Goal: Task Accomplishment & Management: Use online tool/utility

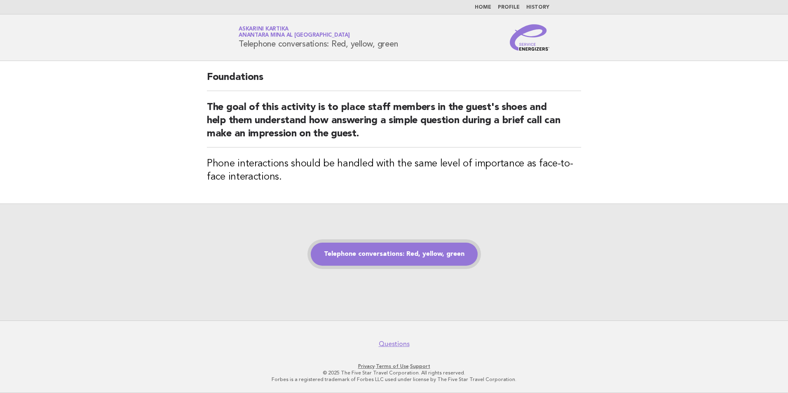
click at [422, 260] on link "Telephone conversations: Red, yellow, green" at bounding box center [394, 254] width 167 height 23
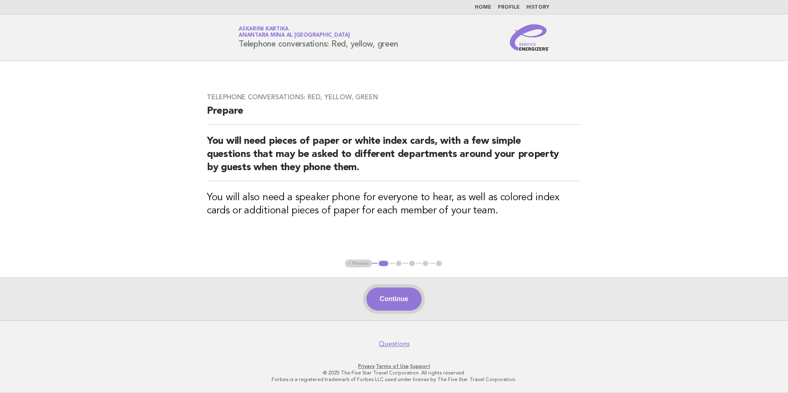
click at [393, 297] on button "Continue" at bounding box center [393, 299] width 55 height 23
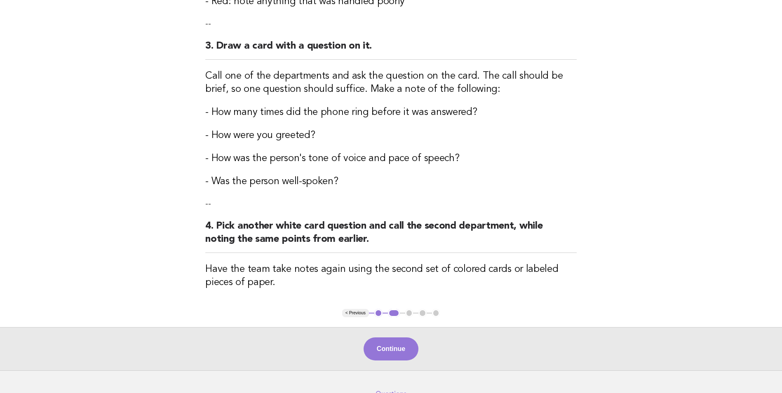
scroll to position [371, 0]
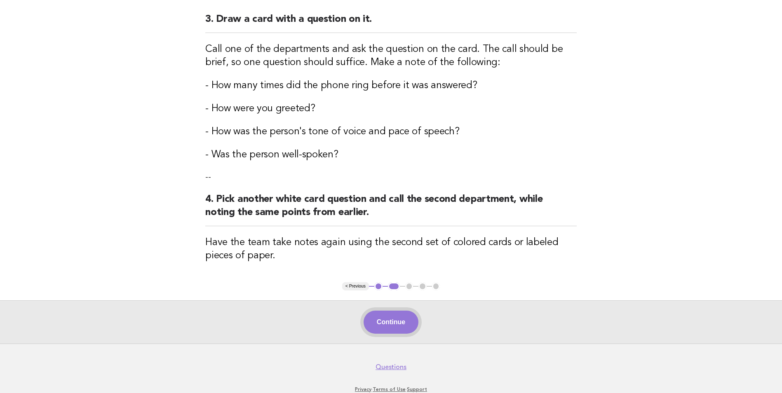
click at [378, 322] on button "Continue" at bounding box center [390, 322] width 55 height 23
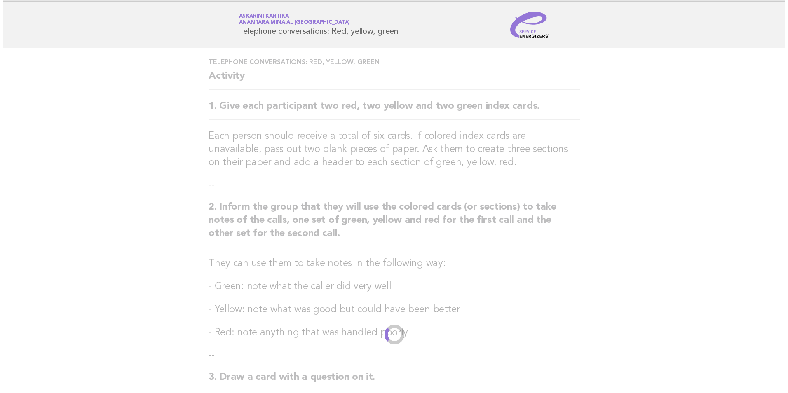
scroll to position [0, 0]
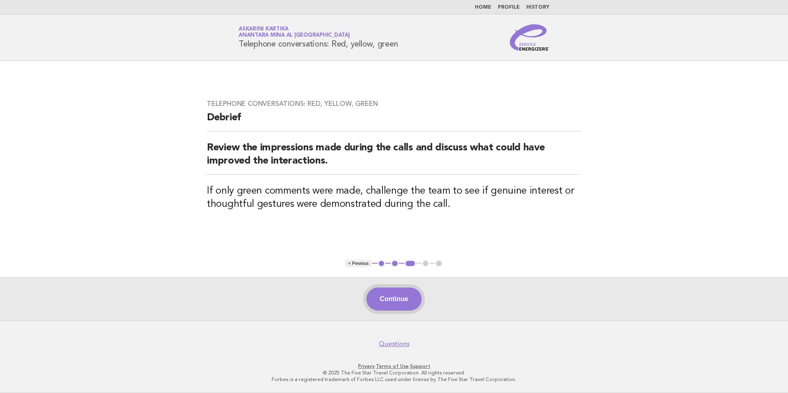
click at [400, 292] on button "Continue" at bounding box center [393, 299] width 55 height 23
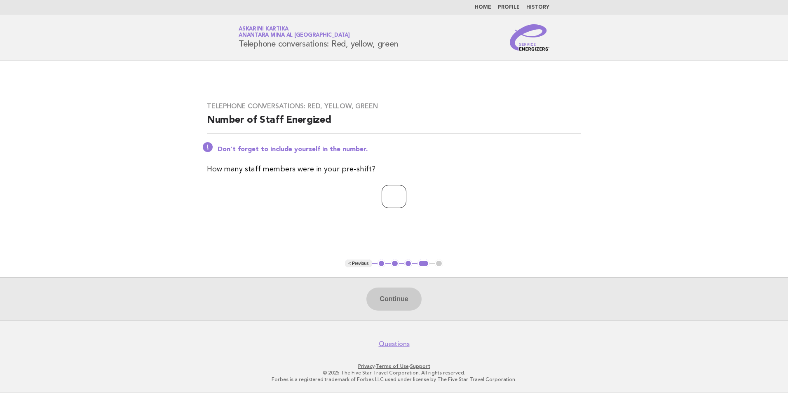
click at [392, 188] on input "number" at bounding box center [394, 196] width 25 height 23
type input "*"
click at [395, 303] on button "Continue" at bounding box center [393, 299] width 55 height 23
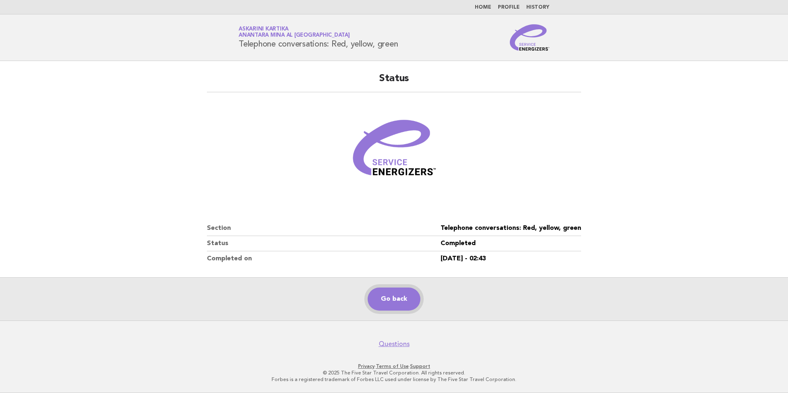
click at [400, 302] on link "Go back" at bounding box center [394, 299] width 53 height 23
